Goal: Transaction & Acquisition: Purchase product/service

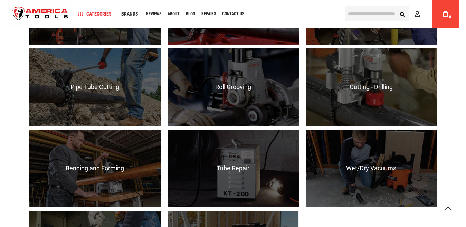
scroll to position [622, 0]
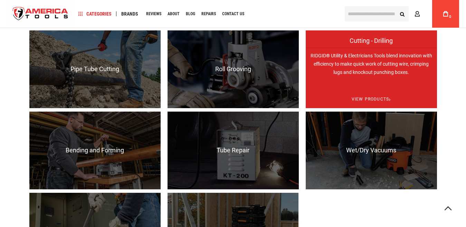
click at [362, 69] on p "RIDGID® Utility & Electricians Tools blend innovation with efficiency to make q…" at bounding box center [371, 87] width 131 height 78
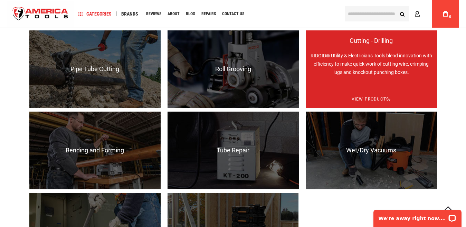
scroll to position [0, 0]
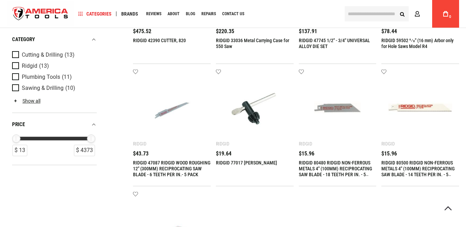
scroll to position [281, 0]
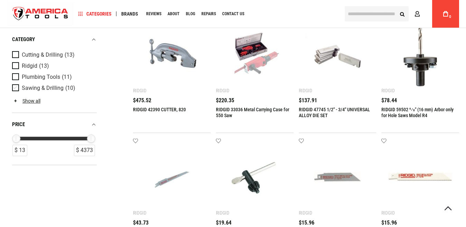
click at [13, 87] on span "Product Filters" at bounding box center [17, 88] width 10 height 8
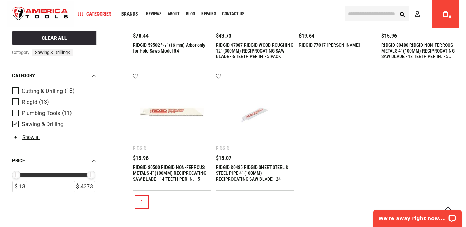
scroll to position [242, 0]
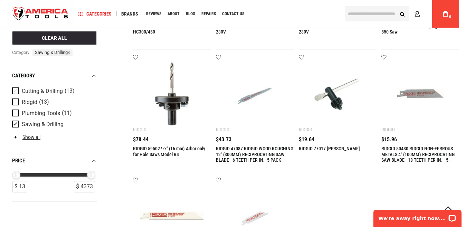
click at [15, 92] on span "Product Filters" at bounding box center [17, 91] width 10 height 8
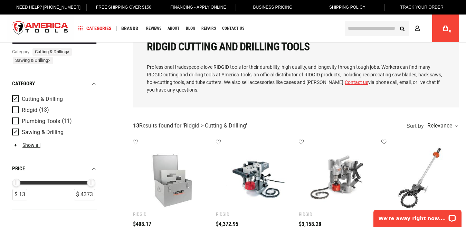
scroll to position [0, 0]
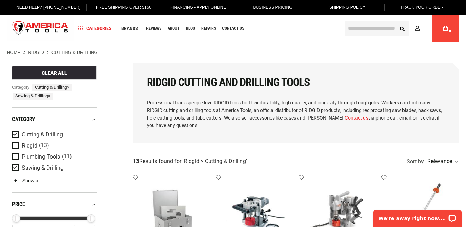
click at [362, 33] on input "text" at bounding box center [377, 28] width 64 height 15
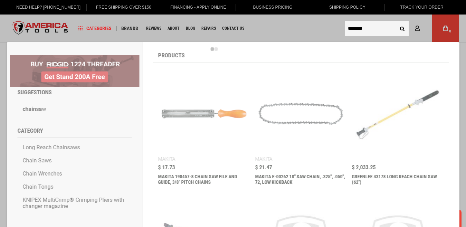
type input "********"
click at [396, 22] on button "Search" at bounding box center [402, 28] width 13 height 13
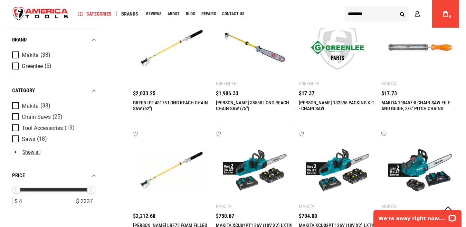
scroll to position [380, 0]
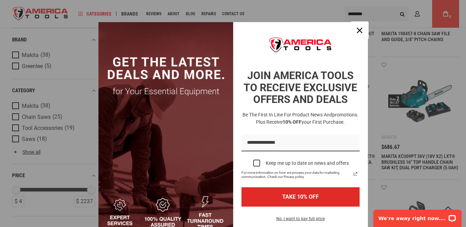
click at [357, 32] on icon "close icon" at bounding box center [360, 31] width 6 height 6
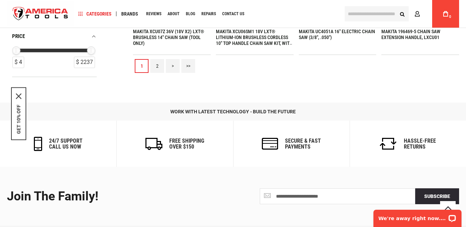
scroll to position [904, 0]
